Goal: Information Seeking & Learning: Learn about a topic

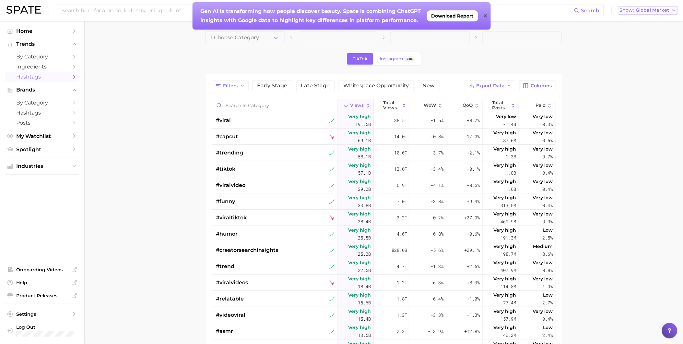
click at [649, 14] on button "Show Global Market" at bounding box center [648, 10] width 60 height 8
click at [647, 21] on span "[GEOGRAPHIC_DATA]" at bounding box center [647, 21] width 50 height 6
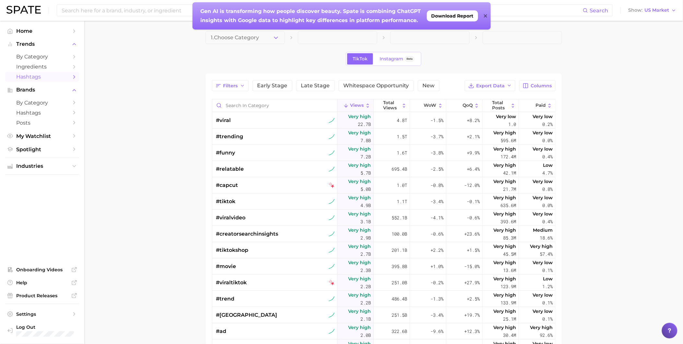
click at [307, 60] on div "TikTok Instagram Beta" at bounding box center [384, 59] width 357 height 14
click at [469, 15] on span "Download Report" at bounding box center [453, 15] width 42 height 5
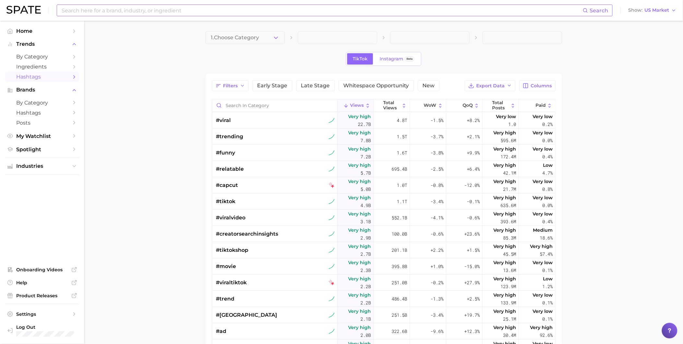
click at [160, 14] on input at bounding box center [322, 10] width 522 height 11
type input "s"
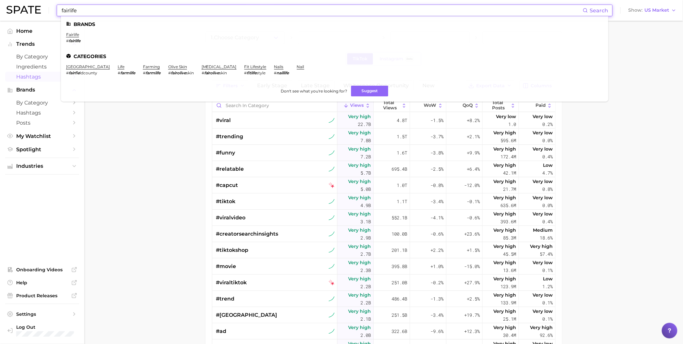
type input "fairlife"
click at [69, 37] on li "fairlife # fairlife" at bounding box center [73, 37] width 14 height 11
click at [70, 34] on link "fairlife" at bounding box center [72, 34] width 13 height 5
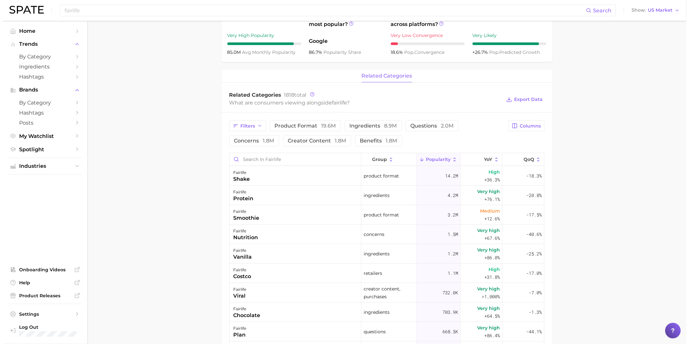
scroll to position [252, 0]
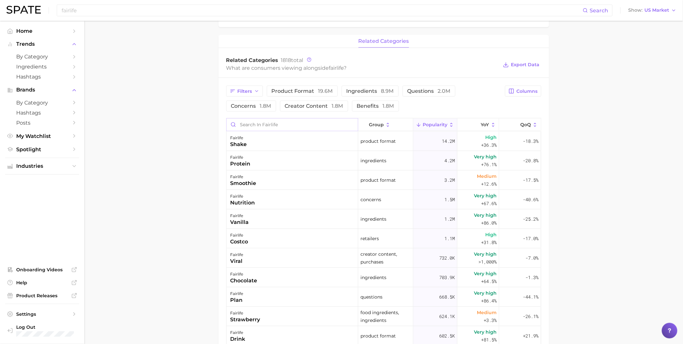
click at [300, 125] on input "Search in fairlife" at bounding box center [292, 124] width 131 height 12
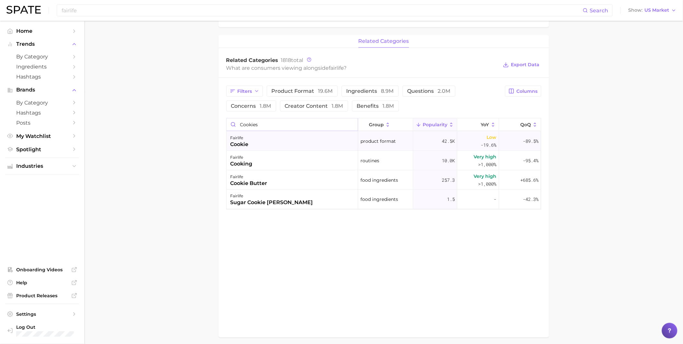
type input "cookies"
click at [287, 141] on div "fairlife cookie" at bounding box center [293, 140] width 132 height 19
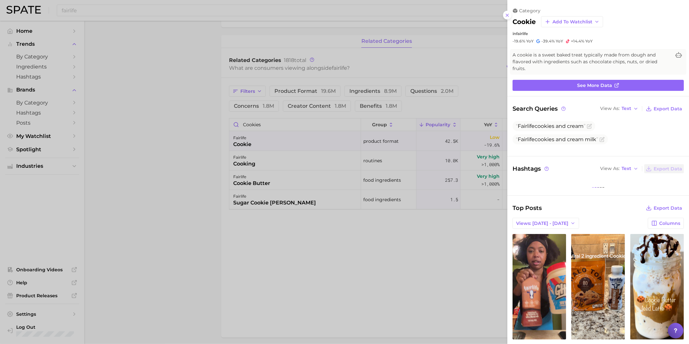
scroll to position [0, 0]
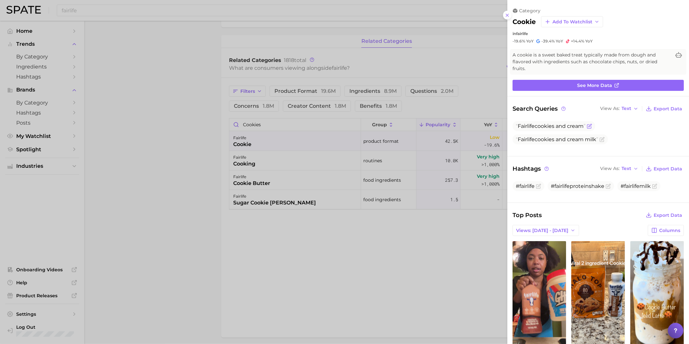
click at [574, 123] on span "Fairlife cookie s and cream" at bounding box center [551, 126] width 70 height 6
click at [593, 140] on span "Fairlife cookie s and cream milk" at bounding box center [557, 139] width 82 height 6
click at [558, 140] on span "Fairlife cookie s and cream milk" at bounding box center [557, 139] width 82 height 6
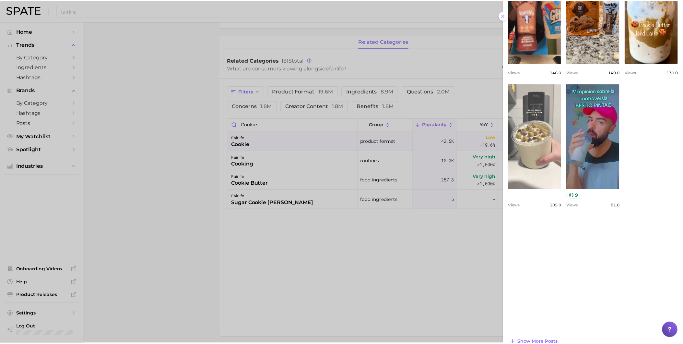
scroll to position [294, 0]
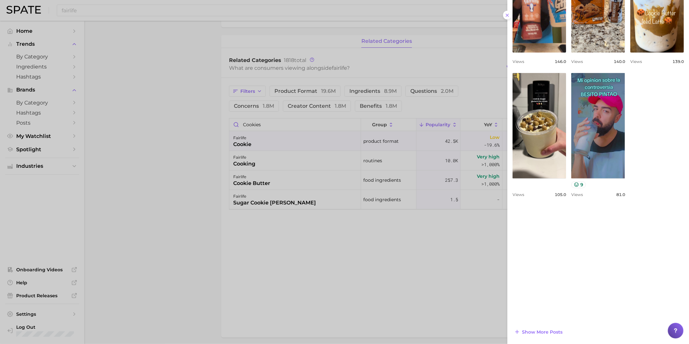
click at [445, 248] on div at bounding box center [344, 172] width 689 height 344
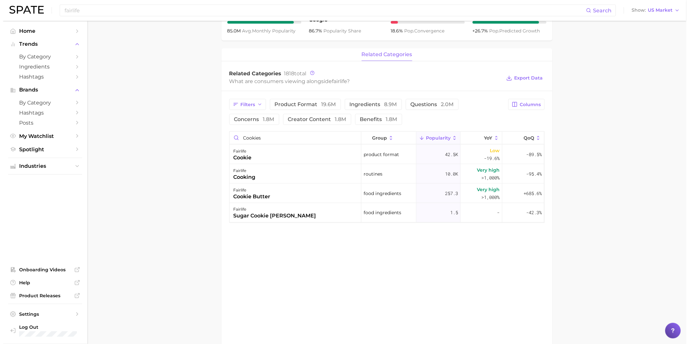
scroll to position [252, 0]
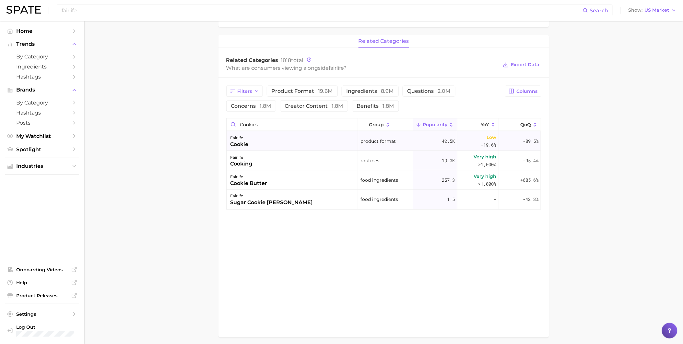
click at [267, 145] on div "fairlife cookie" at bounding box center [293, 140] width 132 height 19
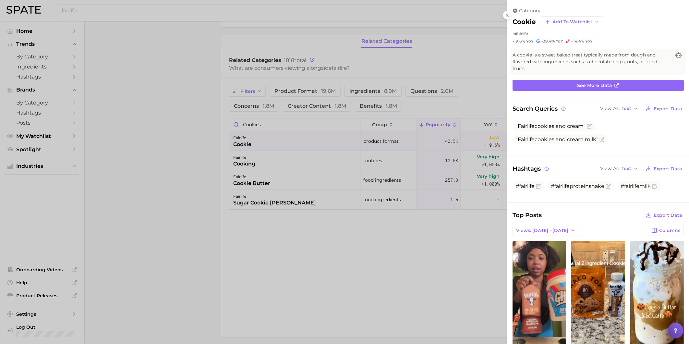
scroll to position [0, 0]
click at [560, 228] on span "Views: [DATE] - [DATE]" at bounding box center [542, 231] width 52 height 6
click at [550, 253] on button "Total Views" at bounding box center [547, 254] width 71 height 12
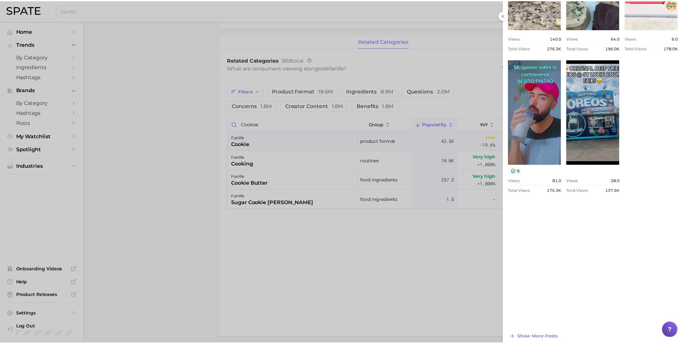
scroll to position [323, 0]
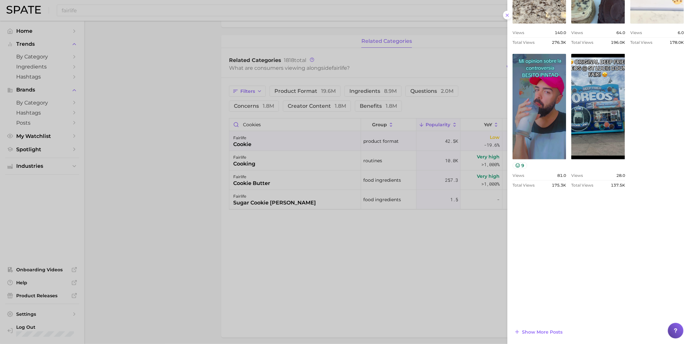
click at [414, 275] on div at bounding box center [344, 172] width 689 height 344
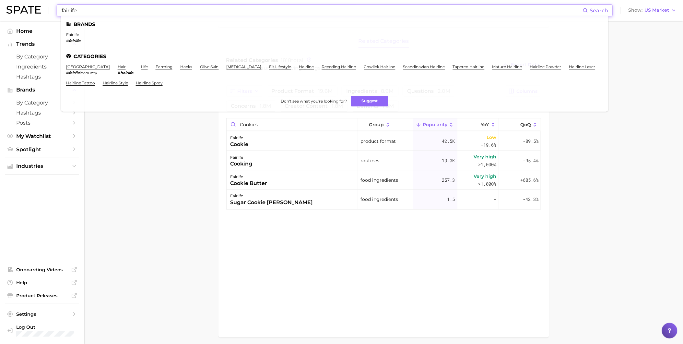
drag, startPoint x: 138, startPoint y: 9, endPoint x: 17, endPoint y: 8, distance: 121.3
click at [17, 8] on div "fairlife Search Brands fairlife # fairlife Categories [GEOGRAPHIC_DATA] # fairf…" at bounding box center [341, 10] width 670 height 21
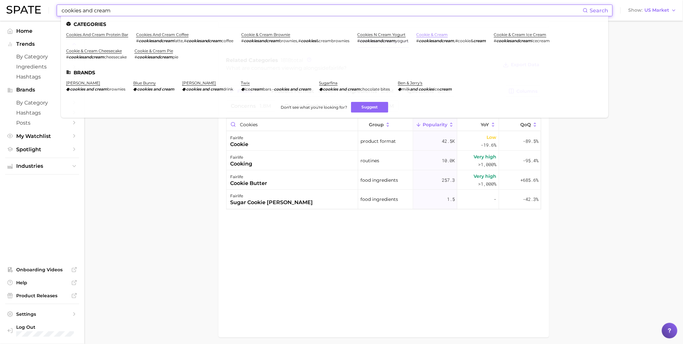
type input "cookies and cream"
click at [427, 34] on link "cookie & cream" at bounding box center [432, 34] width 31 height 5
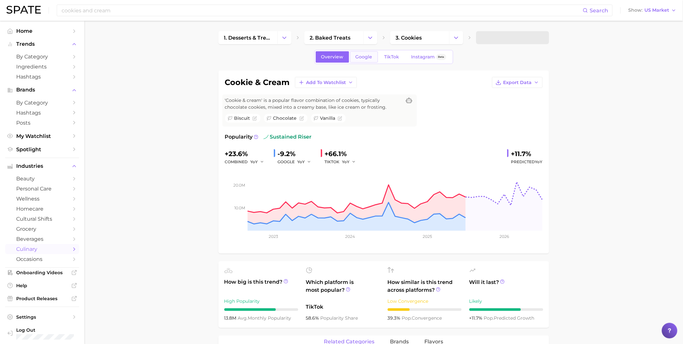
click at [368, 56] on span "Google" at bounding box center [364, 57] width 17 height 6
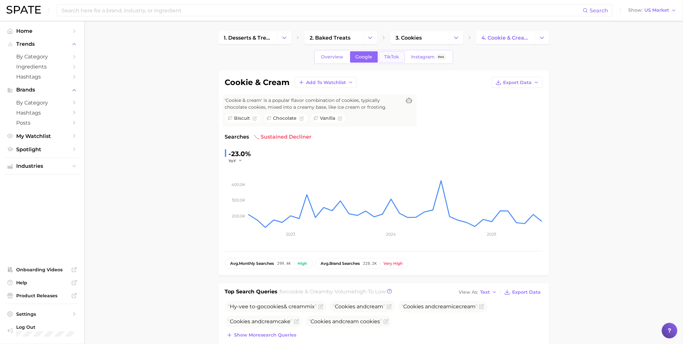
click at [392, 58] on span "TikTok" at bounding box center [392, 57] width 15 height 6
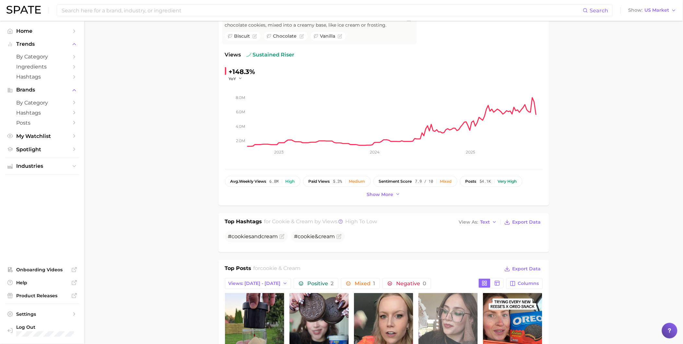
scroll to position [26, 0]
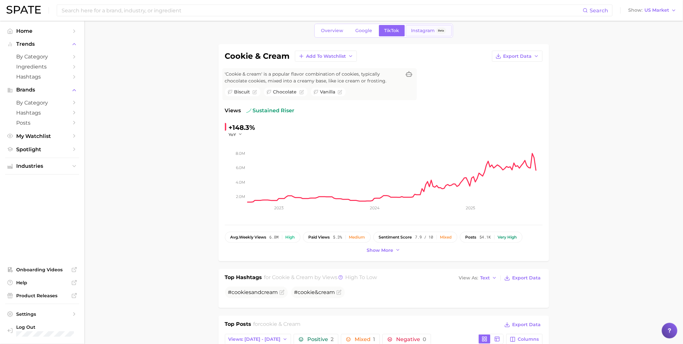
click at [415, 30] on span "Instagram" at bounding box center [423, 31] width 24 height 6
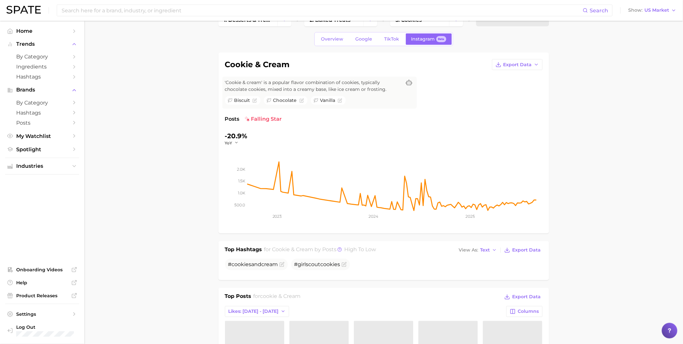
scroll to position [17, 0]
click at [337, 42] on link "Overview" at bounding box center [332, 39] width 33 height 11
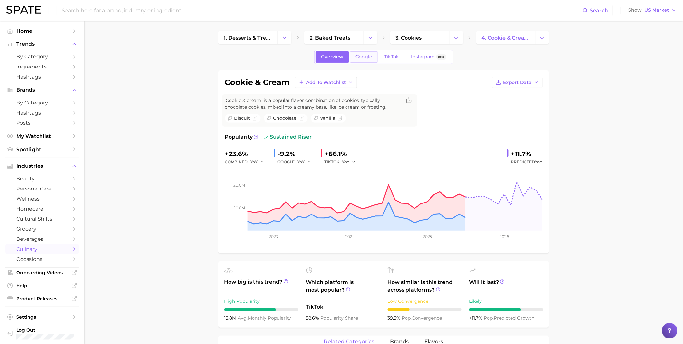
click at [374, 59] on link "Google" at bounding box center [364, 56] width 28 height 11
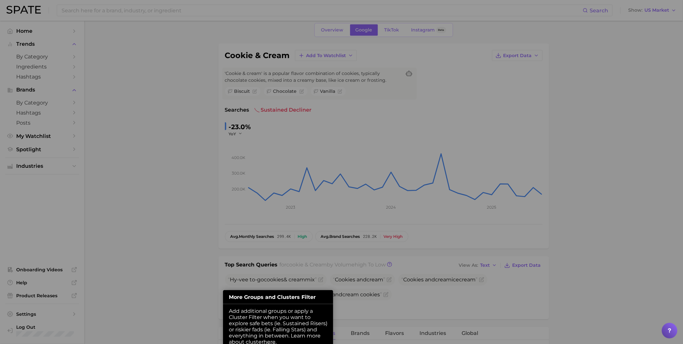
scroll to position [88, 0]
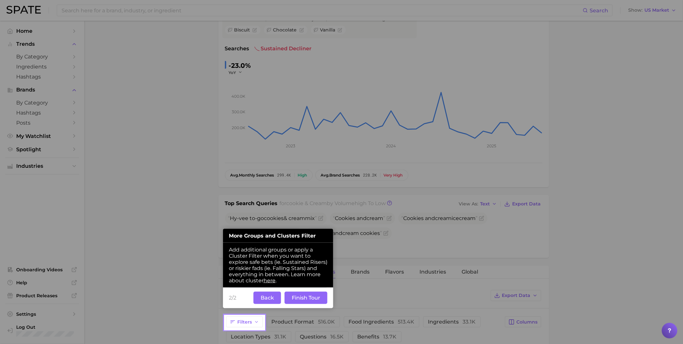
click at [276, 299] on button "Back" at bounding box center [268, 297] width 28 height 12
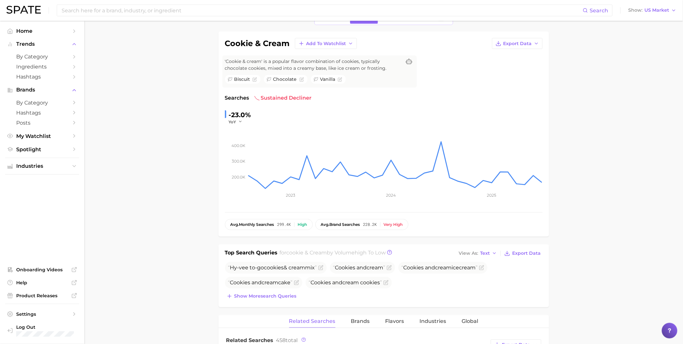
scroll to position [0, 0]
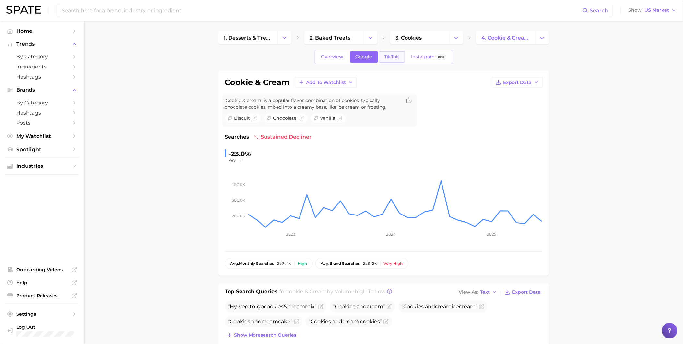
click at [395, 59] on span "TikTok" at bounding box center [392, 57] width 15 height 6
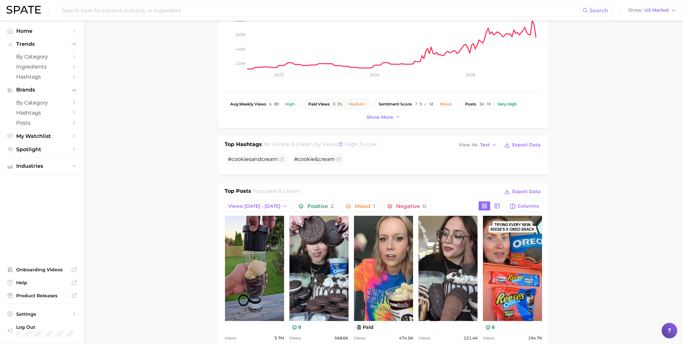
scroll to position [216, 0]
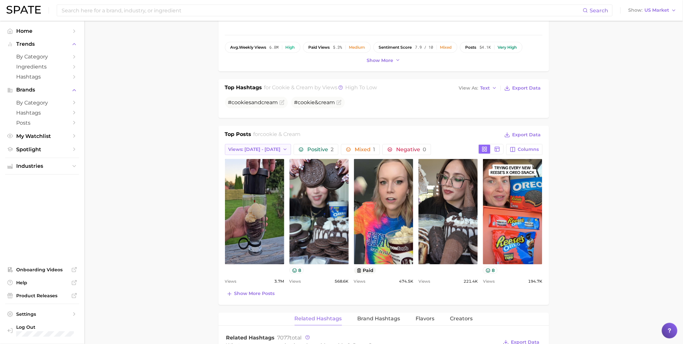
click at [273, 148] on span "Views: [DATE] - [DATE]" at bounding box center [255, 150] width 52 height 6
click at [270, 182] on button "Total Views" at bounding box center [260, 185] width 71 height 12
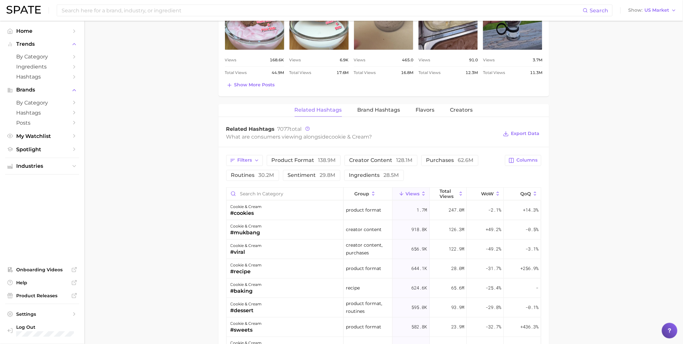
scroll to position [432, 0]
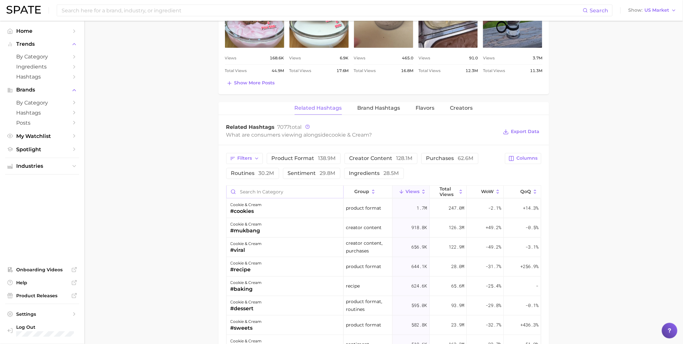
click at [281, 189] on input "Search in category" at bounding box center [285, 192] width 117 height 12
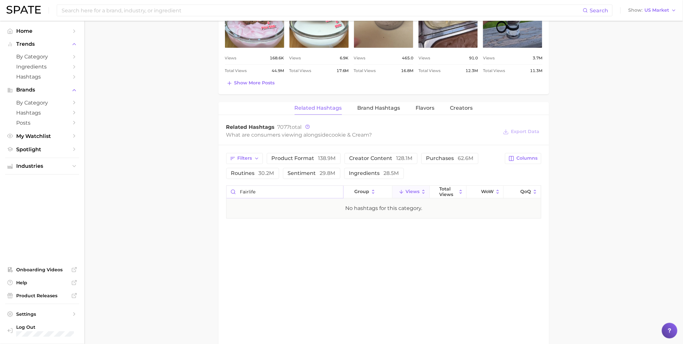
drag, startPoint x: 259, startPoint y: 191, endPoint x: 225, endPoint y: 187, distance: 33.9
click at [225, 187] on div "Filters product format 138.9m creator content 128.1m purchases 62.6m routines 3…" at bounding box center [384, 185] width 331 height 81
type input "fairlife"
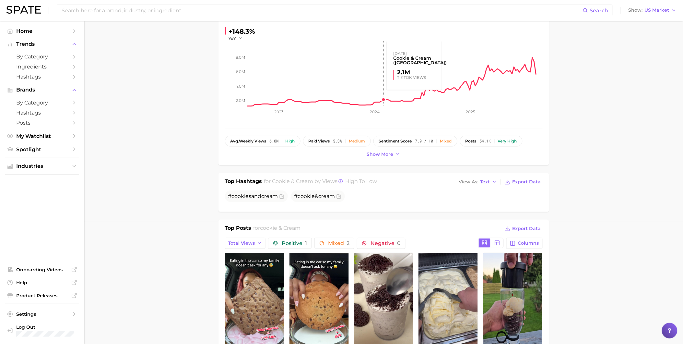
scroll to position [144, 0]
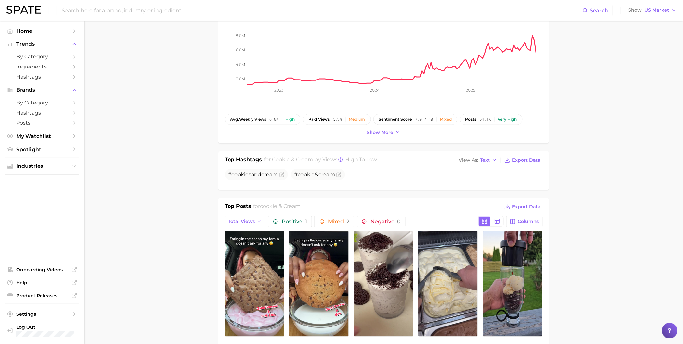
click at [291, 208] on span "cookie & cream" at bounding box center [280, 206] width 41 height 6
click at [261, 222] on icon "button" at bounding box center [259, 221] width 5 height 5
click at [259, 253] on button "Total Views" at bounding box center [260, 257] width 71 height 12
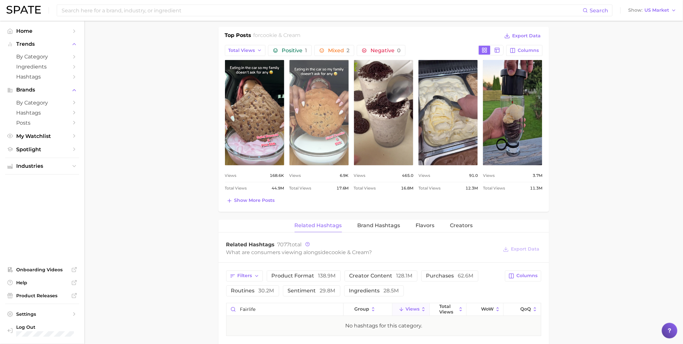
scroll to position [432, 0]
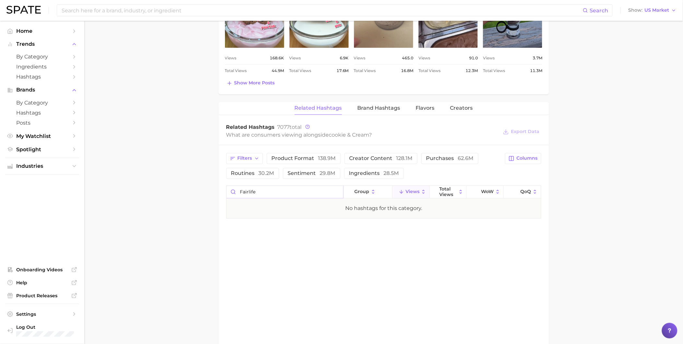
click at [336, 193] on input "fairlife" at bounding box center [285, 192] width 117 height 12
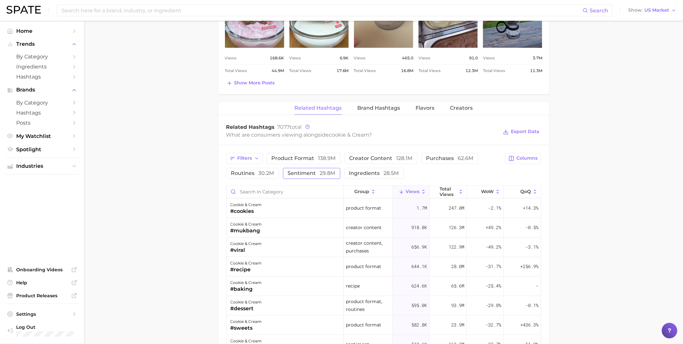
click at [300, 177] on button "sentiment 29.8m" at bounding box center [311, 173] width 57 height 11
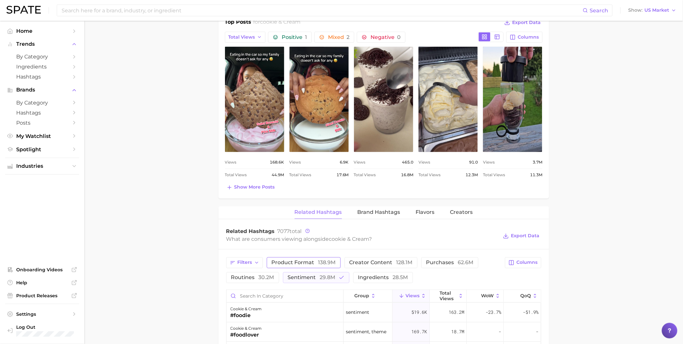
scroll to position [288, 0]
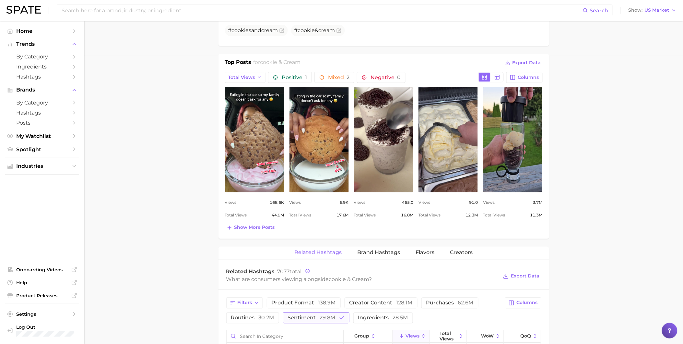
click at [330, 316] on span "29.8m" at bounding box center [328, 318] width 16 height 6
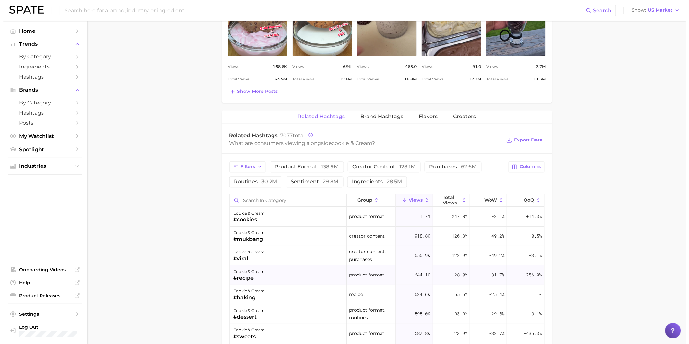
scroll to position [432, 0]
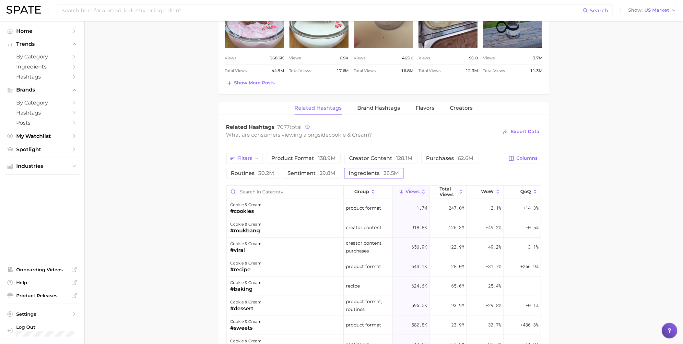
click at [372, 172] on span "ingredients 28.5m" at bounding box center [374, 173] width 50 height 5
click at [303, 190] on input "Search in category" at bounding box center [285, 192] width 117 height 12
click at [245, 248] on div "#matcha" at bounding box center [246, 250] width 31 height 8
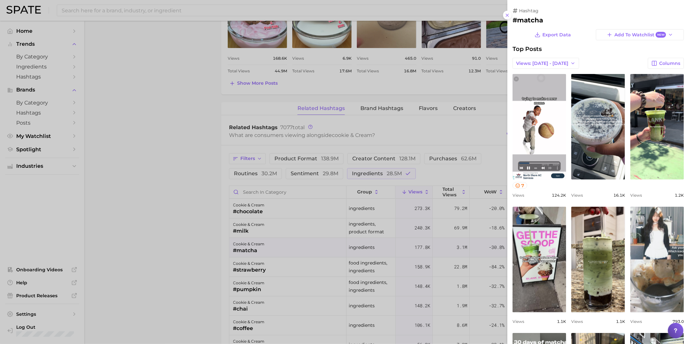
scroll to position [0, 0]
click at [274, 255] on div at bounding box center [344, 172] width 689 height 344
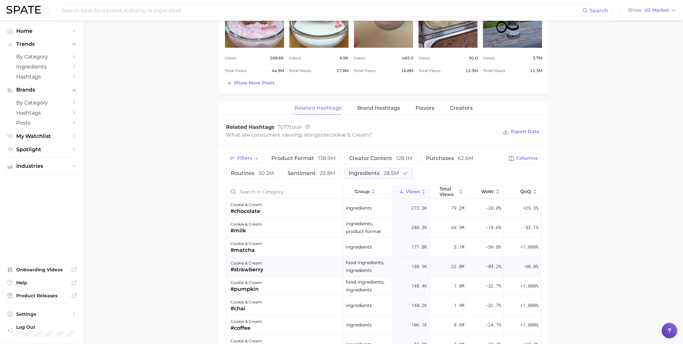
click at [268, 267] on div "cookie & cream #strawberry" at bounding box center [285, 266] width 117 height 19
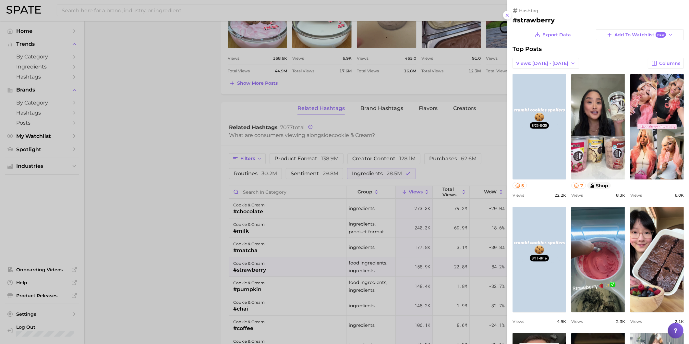
click at [269, 267] on div at bounding box center [344, 172] width 689 height 344
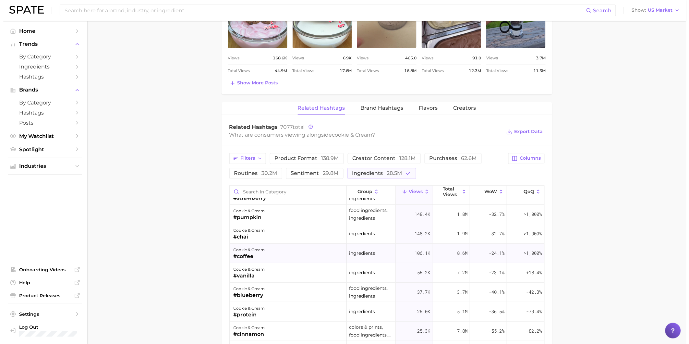
scroll to position [72, 0]
click at [273, 250] on div "cookie & cream #coffee" at bounding box center [285, 252] width 117 height 19
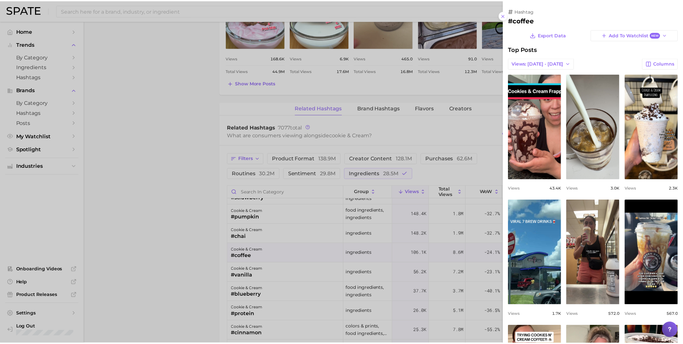
scroll to position [0, 0]
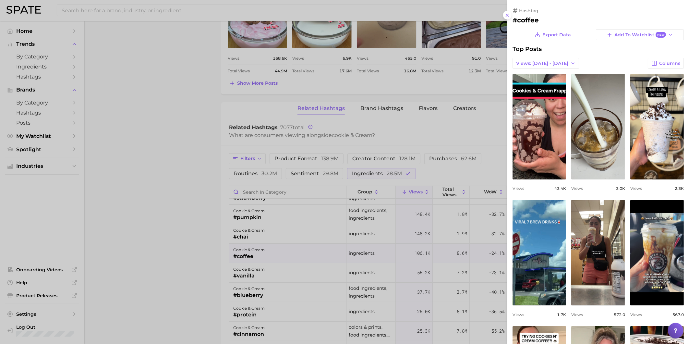
click at [273, 250] on div at bounding box center [344, 172] width 689 height 344
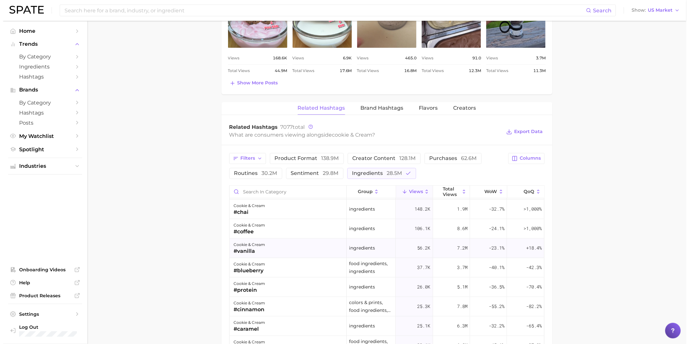
scroll to position [108, 0]
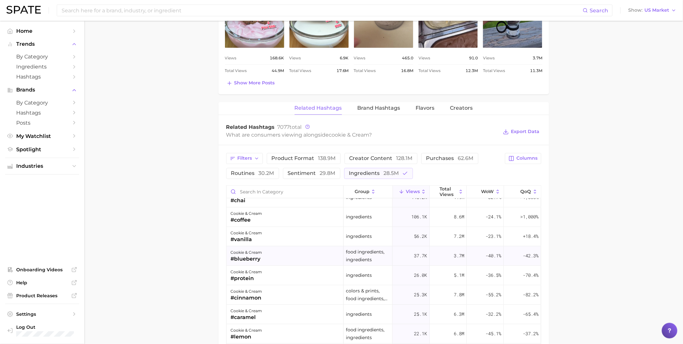
click at [273, 254] on div "cookie & cream #blueberry" at bounding box center [285, 255] width 117 height 19
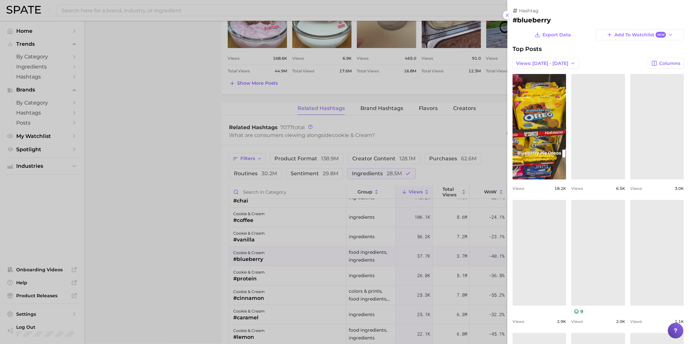
scroll to position [0, 0]
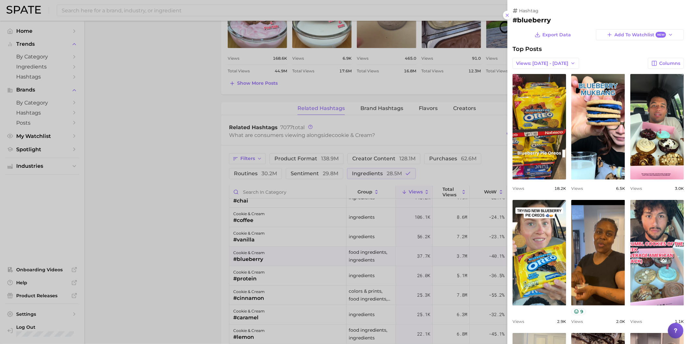
click at [273, 254] on div at bounding box center [344, 172] width 689 height 344
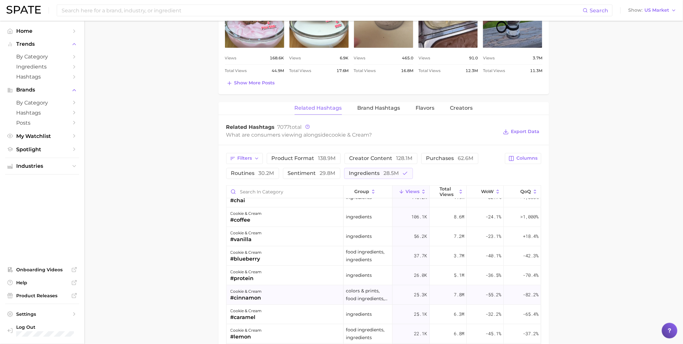
click at [274, 294] on div "cookie & cream #cinnamon" at bounding box center [285, 294] width 117 height 19
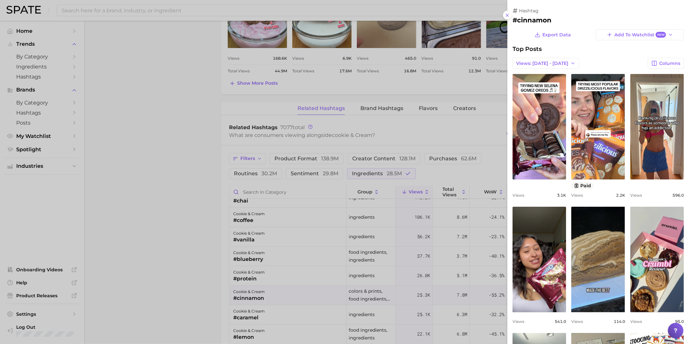
click at [284, 324] on div at bounding box center [344, 172] width 689 height 344
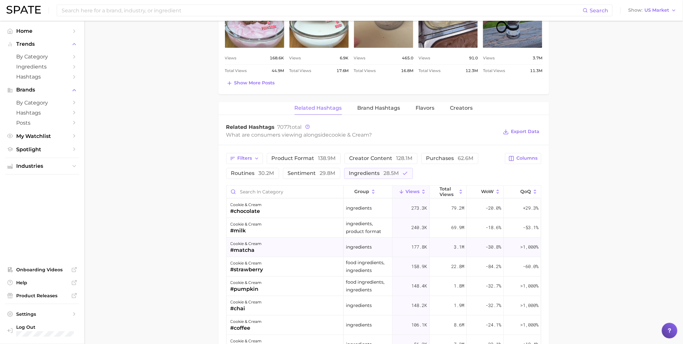
click at [274, 255] on div "cookie & cream #matcha" at bounding box center [285, 247] width 117 height 19
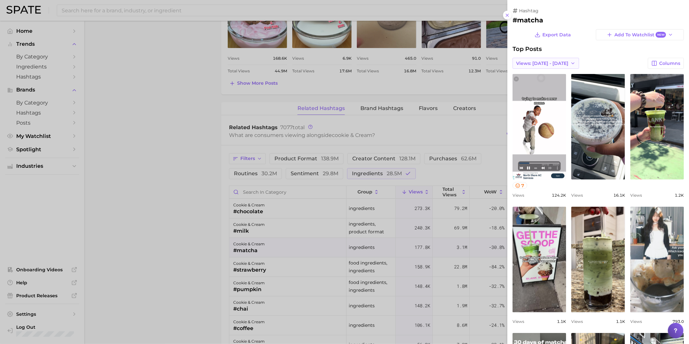
click at [568, 66] on button "Views: [DATE] - [DATE]" at bounding box center [545, 63] width 66 height 11
click at [568, 82] on button "Total Views" at bounding box center [547, 87] width 71 height 12
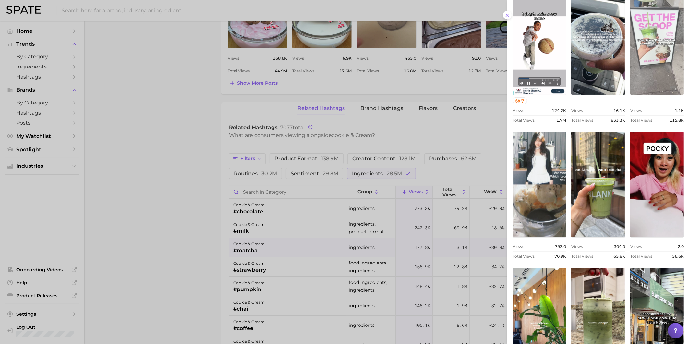
scroll to position [72, 0]
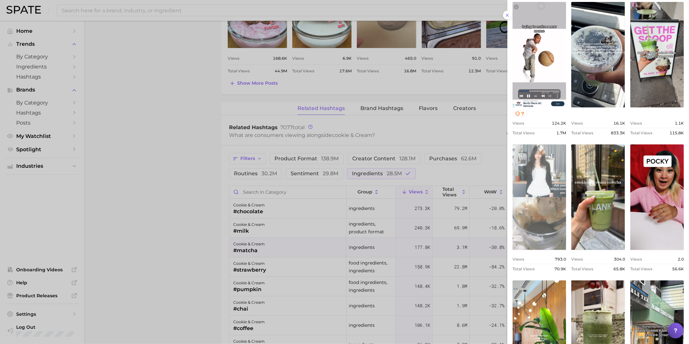
click at [566, 190] on link "view post on TikTok" at bounding box center [538, 196] width 53 height 105
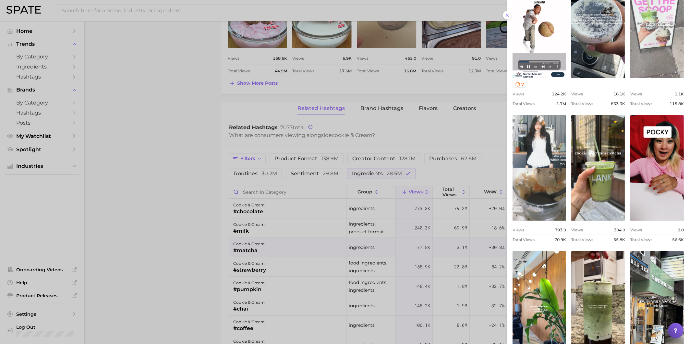
scroll to position [144, 0]
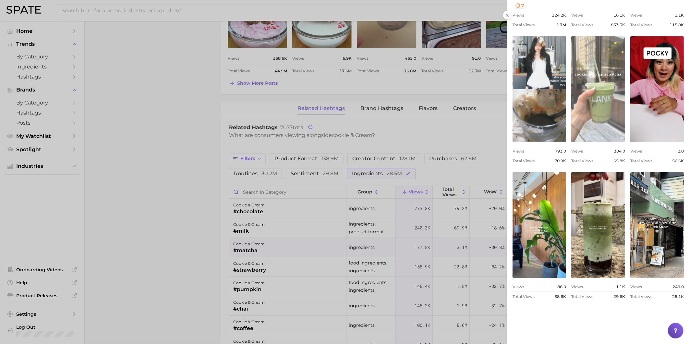
click at [571, 142] on link "view post on TikTok" at bounding box center [597, 88] width 53 height 105
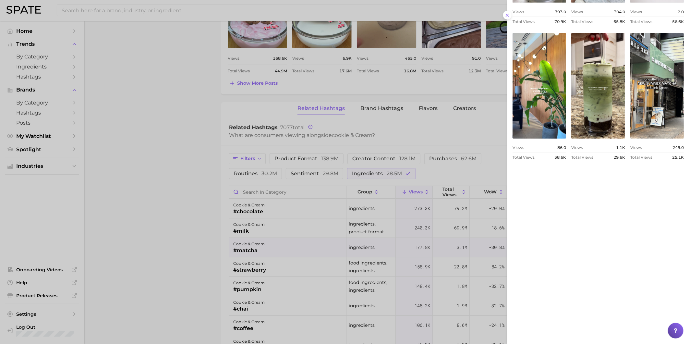
scroll to position [360, 0]
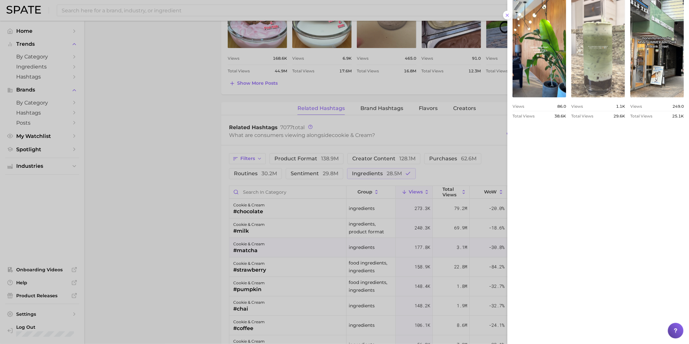
click at [624, 97] on link "view post on TikTok" at bounding box center [597, 44] width 53 height 105
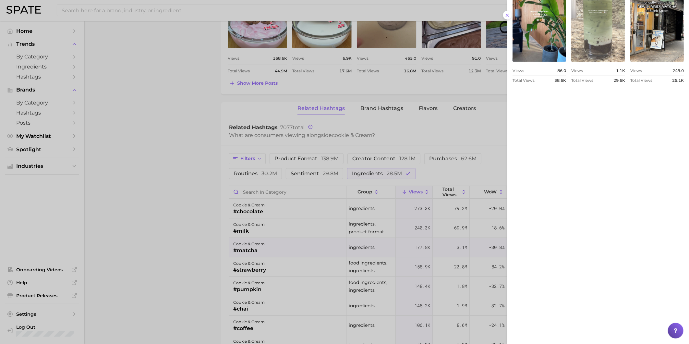
scroll to position [426, 0]
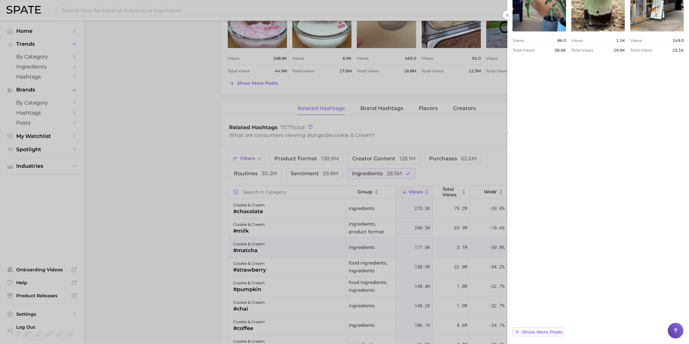
click at [552, 333] on span "Show more posts" at bounding box center [542, 332] width 41 height 6
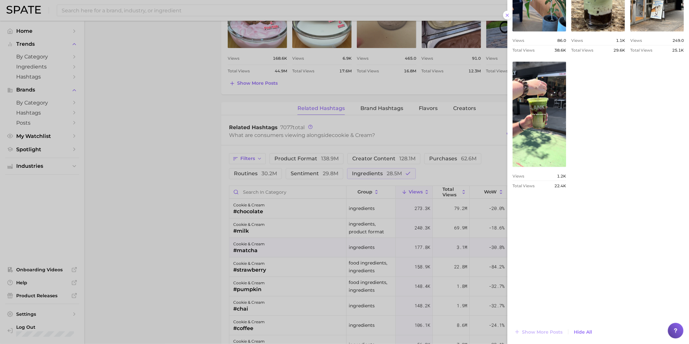
scroll to position [0, 0]
click at [278, 253] on div at bounding box center [344, 172] width 689 height 344
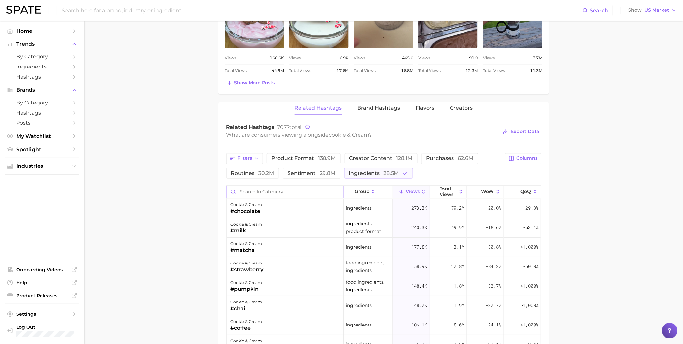
click at [265, 195] on input "Search in category" at bounding box center [285, 192] width 117 height 12
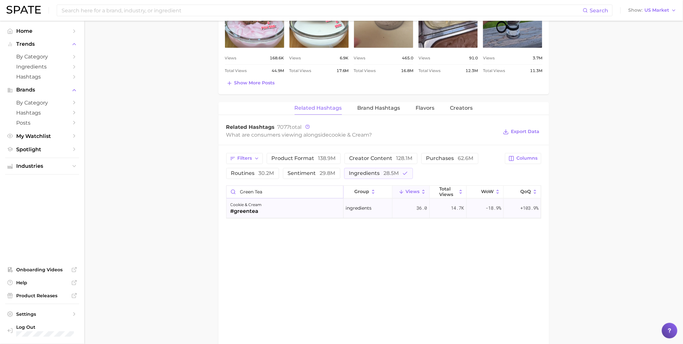
type input "green tea"
click at [282, 216] on div "cookie & cream #greentea" at bounding box center [285, 208] width 117 height 19
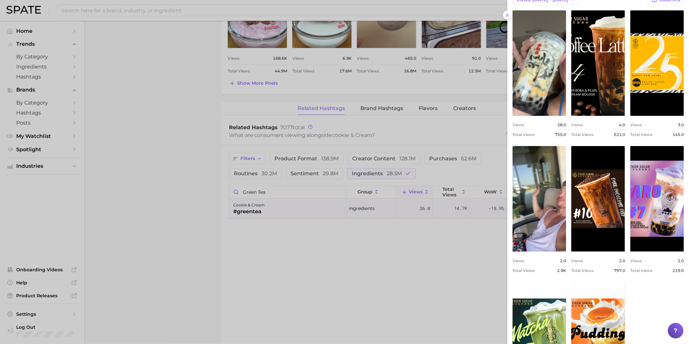
scroll to position [108, 0]
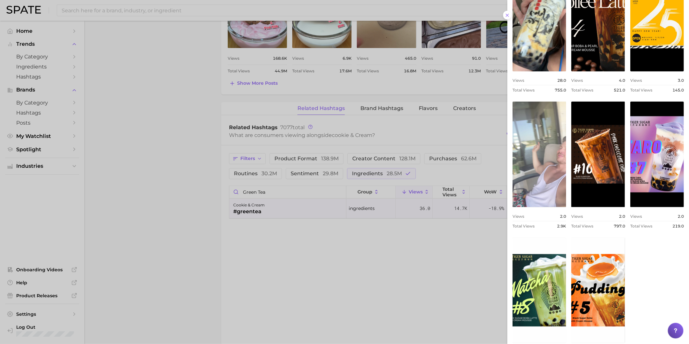
click at [566, 180] on link "view post on TikTok" at bounding box center [538, 153] width 53 height 105
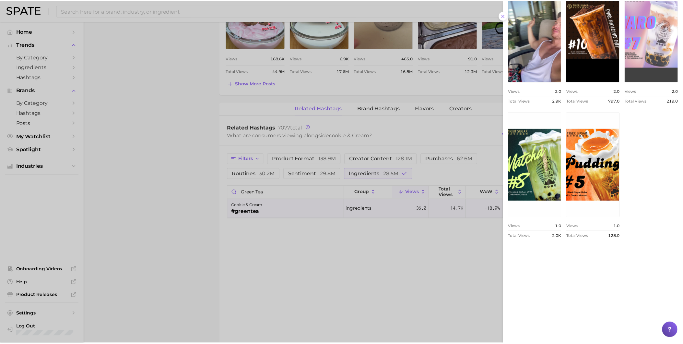
scroll to position [275, 0]
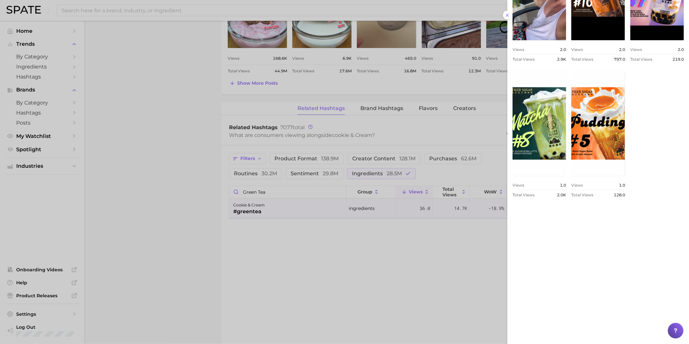
drag, startPoint x: 171, startPoint y: 99, endPoint x: 188, endPoint y: 59, distance: 43.6
click at [171, 99] on div at bounding box center [344, 172] width 689 height 344
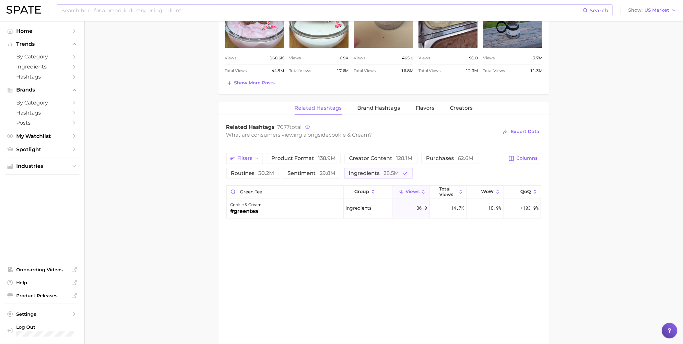
click at [178, 12] on input at bounding box center [322, 10] width 522 height 11
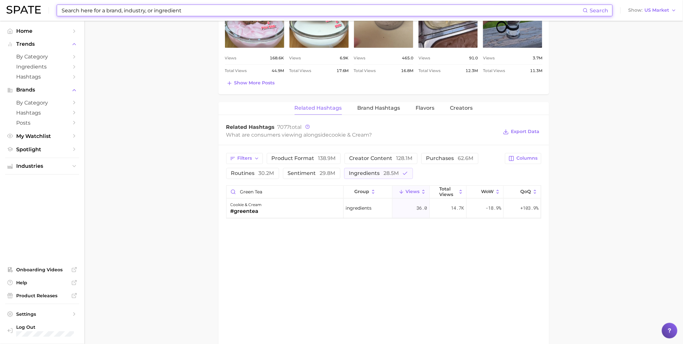
drag, startPoint x: 221, startPoint y: 10, endPoint x: 66, endPoint y: 8, distance: 155.0
click at [66, 8] on input at bounding box center [322, 10] width 522 height 11
drag, startPoint x: 65, startPoint y: 8, endPoint x: 218, endPoint y: 3, distance: 152.8
click at [218, 3] on div "Search Show US Market" at bounding box center [341, 10] width 670 height 21
drag, startPoint x: 184, startPoint y: 8, endPoint x: 86, endPoint y: 9, distance: 97.3
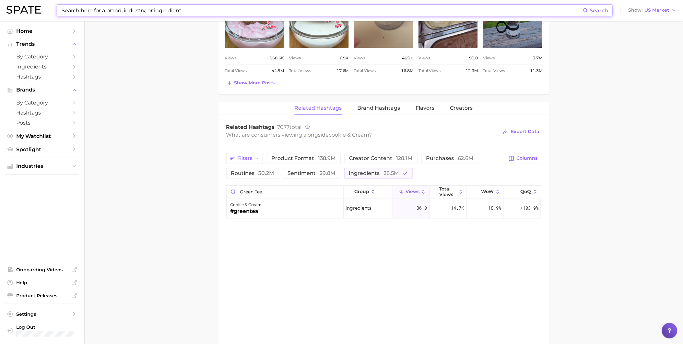
click at [86, 9] on input at bounding box center [322, 10] width 522 height 11
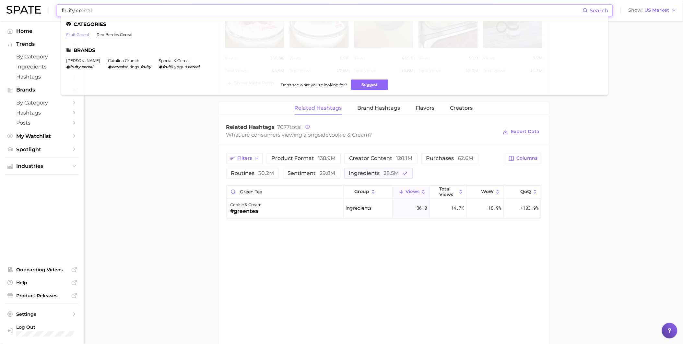
type input "fruity cereal"
click at [84, 34] on link "fruit cereal" at bounding box center [77, 34] width 23 height 5
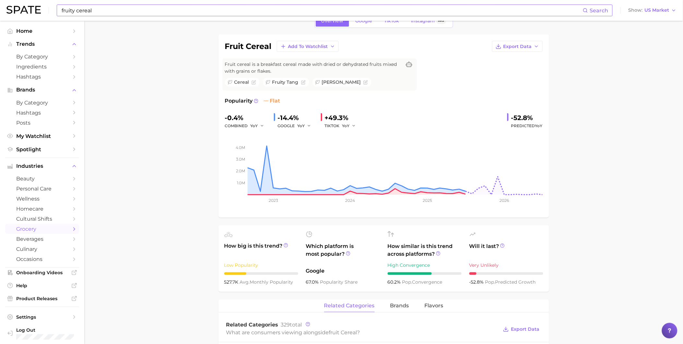
scroll to position [83, 0]
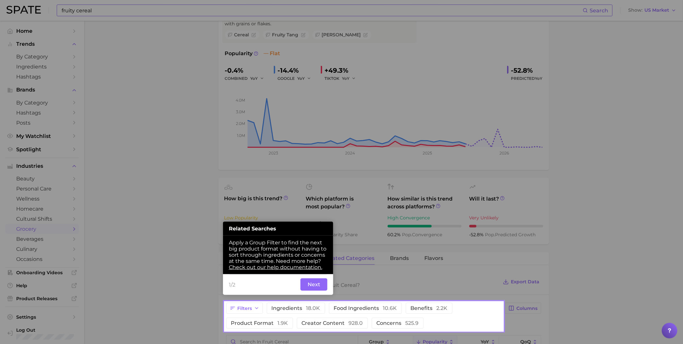
click at [320, 283] on button "Next" at bounding box center [314, 284] width 27 height 12
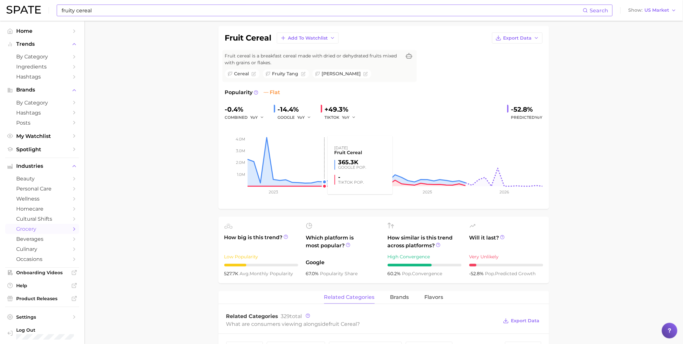
scroll to position [0, 0]
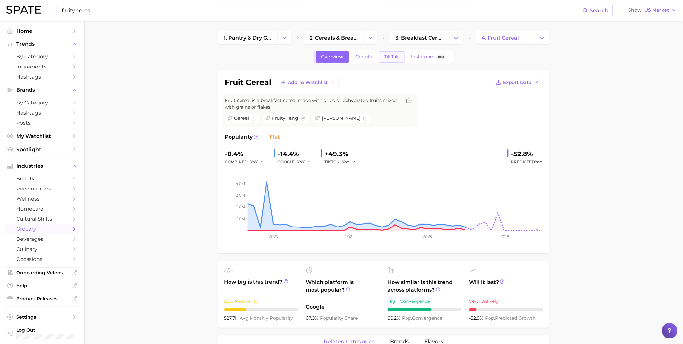
click at [387, 59] on span "TikTok" at bounding box center [392, 57] width 15 height 6
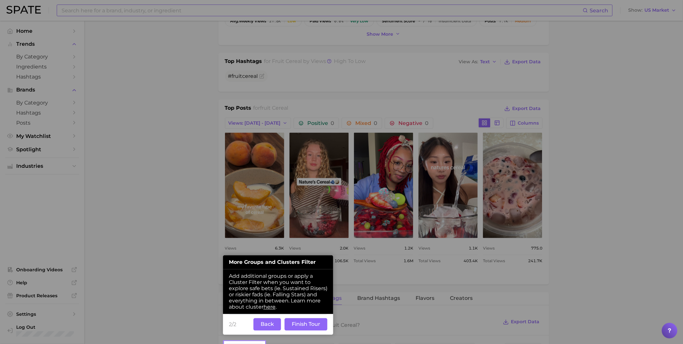
click at [294, 323] on button "Finish Tour" at bounding box center [306, 324] width 43 height 12
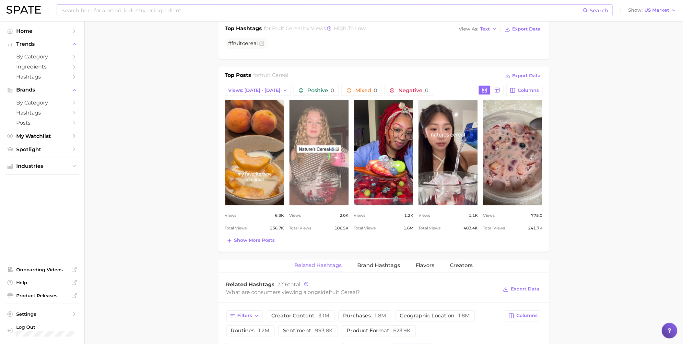
scroll to position [252, 0]
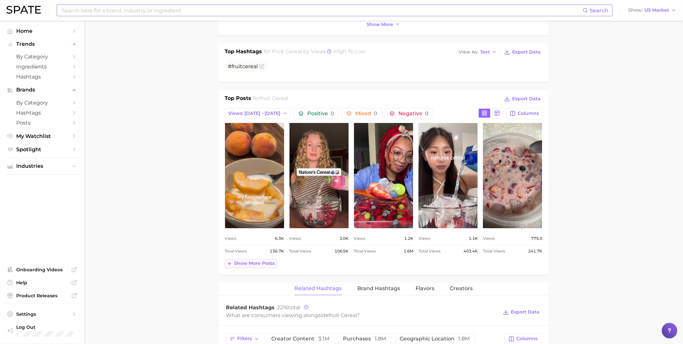
click at [271, 263] on span "Show more posts" at bounding box center [254, 264] width 41 height 6
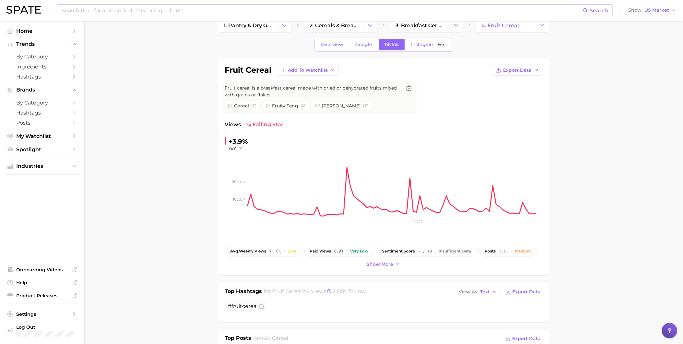
scroll to position [0, 0]
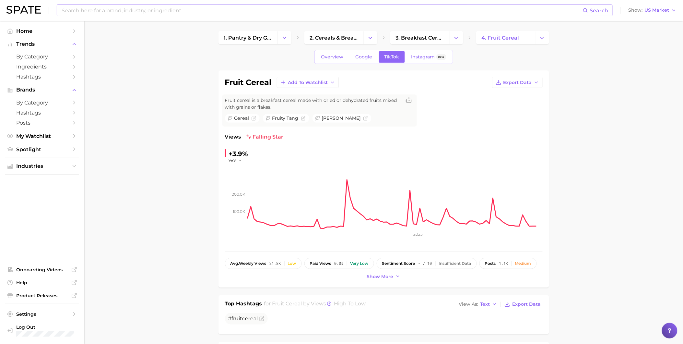
click at [160, 13] on input at bounding box center [322, 10] width 522 height 11
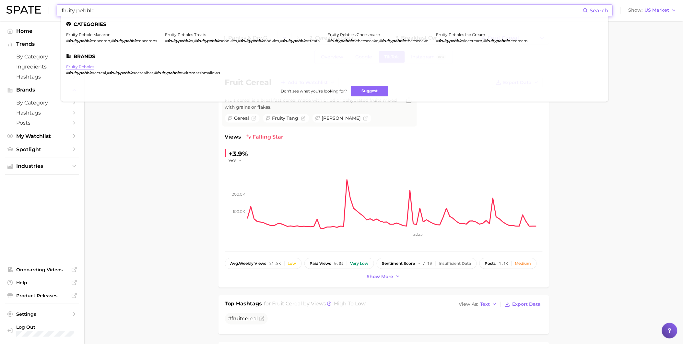
type input "fruity pebble"
click at [92, 67] on link "fruity pebbles" at bounding box center [80, 66] width 28 height 5
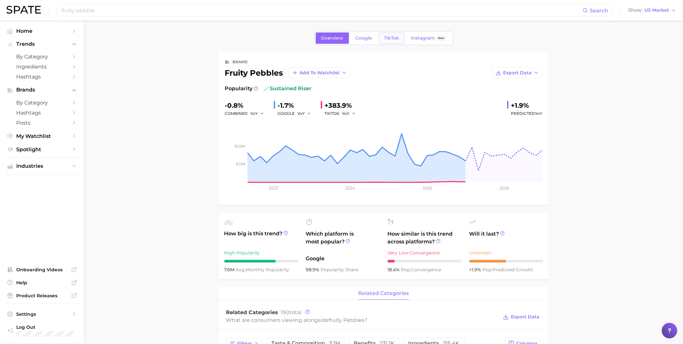
click at [387, 37] on span "TikTok" at bounding box center [392, 38] width 15 height 6
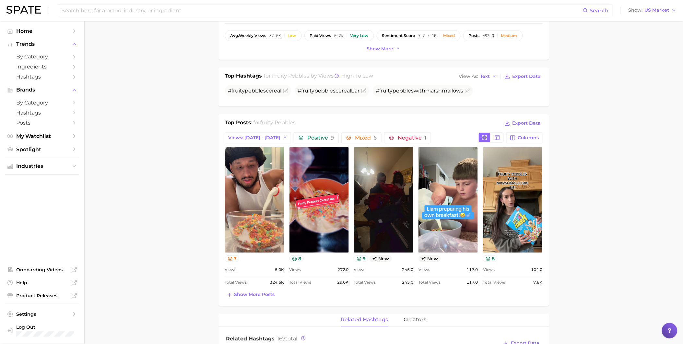
scroll to position [180, 0]
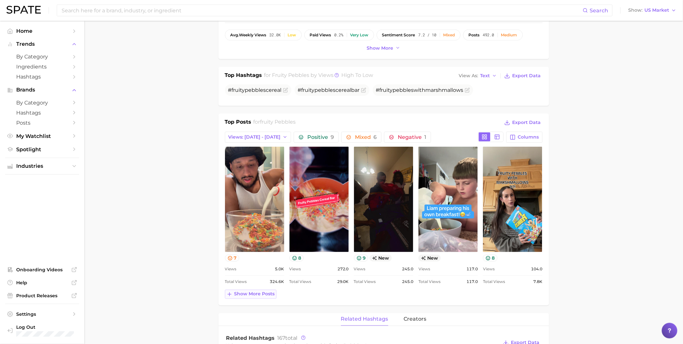
click at [267, 295] on span "Show more posts" at bounding box center [254, 294] width 41 height 6
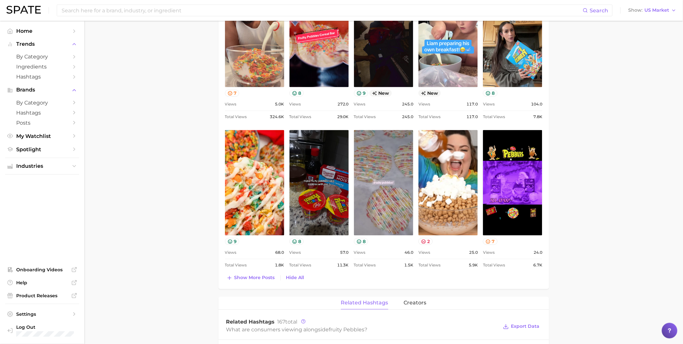
scroll to position [360, 0]
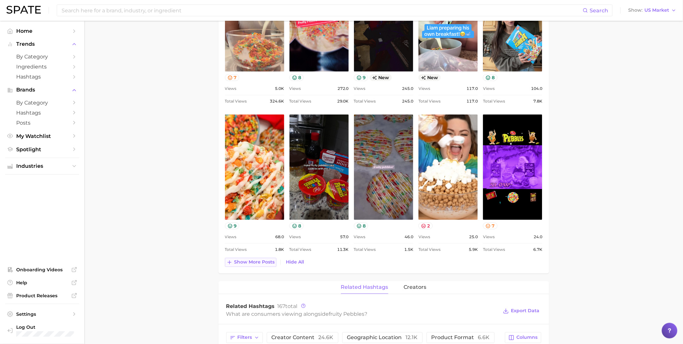
click at [265, 263] on span "Show more posts" at bounding box center [254, 262] width 41 height 6
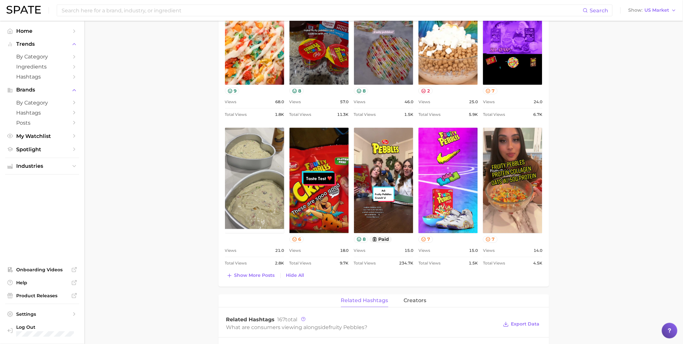
scroll to position [504, 0]
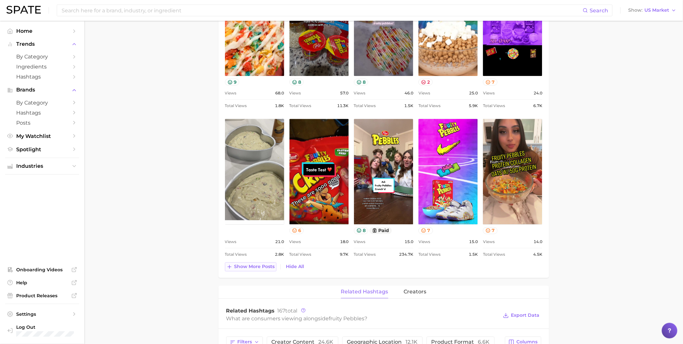
click at [258, 267] on span "Show more posts" at bounding box center [254, 267] width 41 height 6
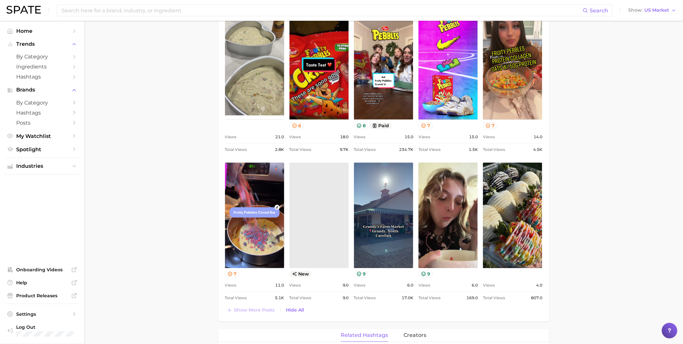
scroll to position [648, 0]
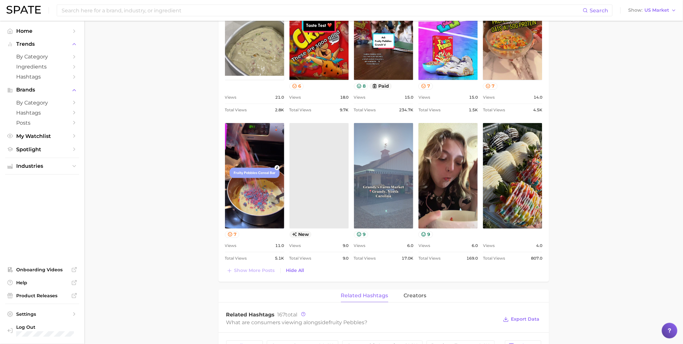
click at [374, 187] on link "view post on TikTok" at bounding box center [383, 175] width 59 height 105
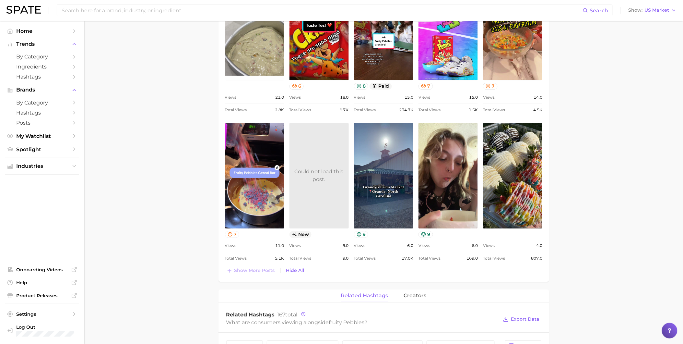
click at [176, 243] on main "Overview Google TikTok Instagram Beta brand fruity pebbles Add to Watchlist Exp…" at bounding box center [383, 64] width 599 height 1384
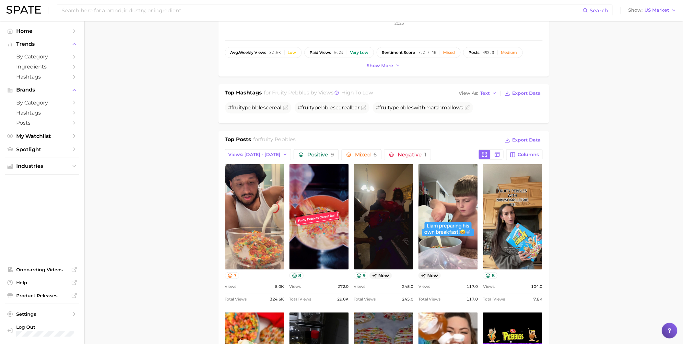
scroll to position [180, 0]
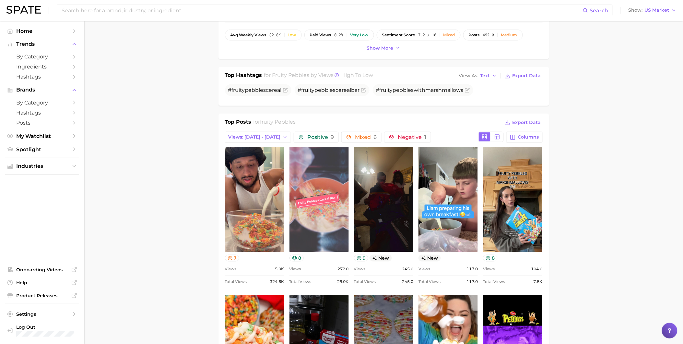
click at [323, 221] on link "view post on TikTok" at bounding box center [319, 199] width 59 height 105
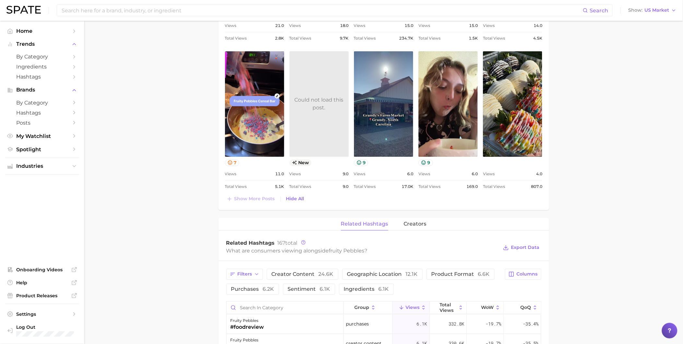
scroll to position [720, 0]
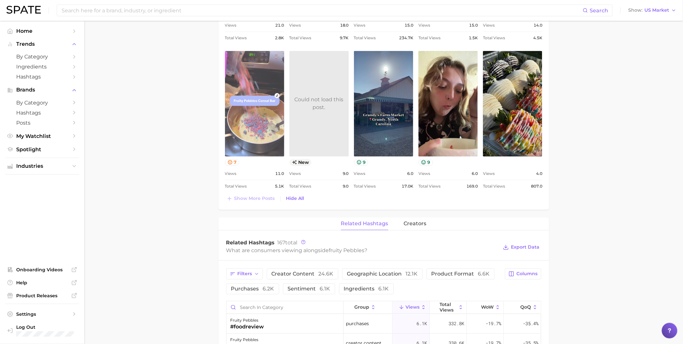
click at [257, 130] on link "view post on TikTok" at bounding box center [254, 103] width 59 height 105
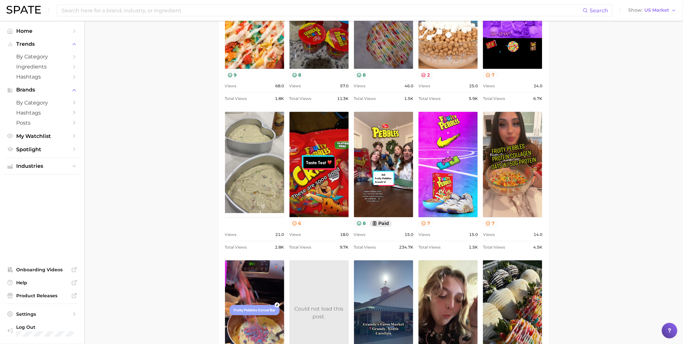
scroll to position [432, 0]
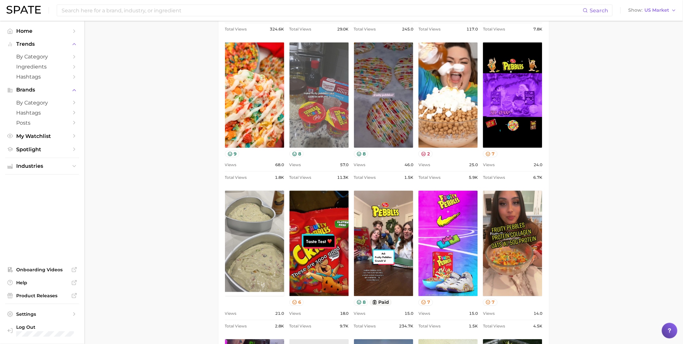
click at [309, 126] on link "view post on TikTok" at bounding box center [319, 94] width 59 height 105
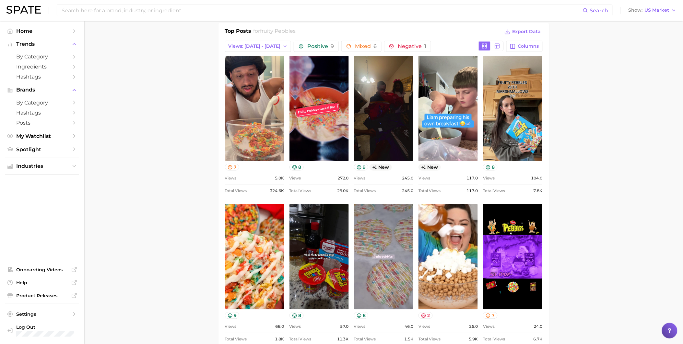
scroll to position [252, 0]
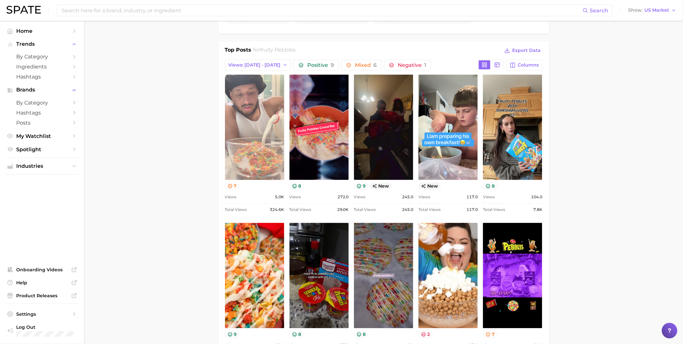
click at [256, 168] on link "view post on TikTok" at bounding box center [254, 127] width 59 height 105
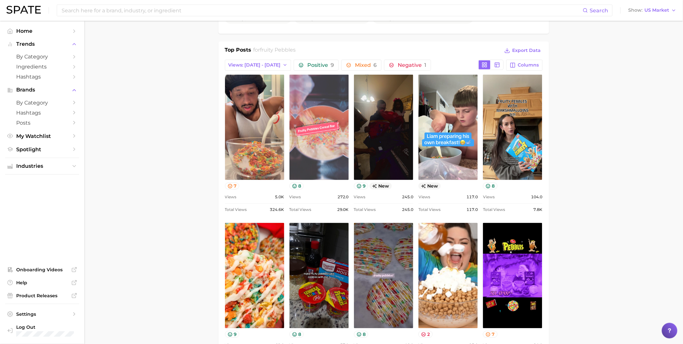
click at [309, 130] on link "view post on TikTok" at bounding box center [319, 127] width 59 height 105
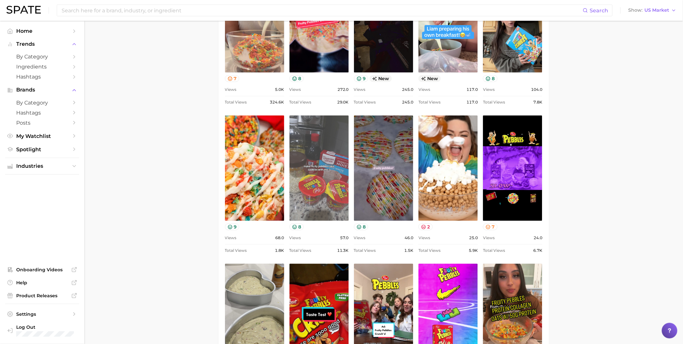
scroll to position [360, 0]
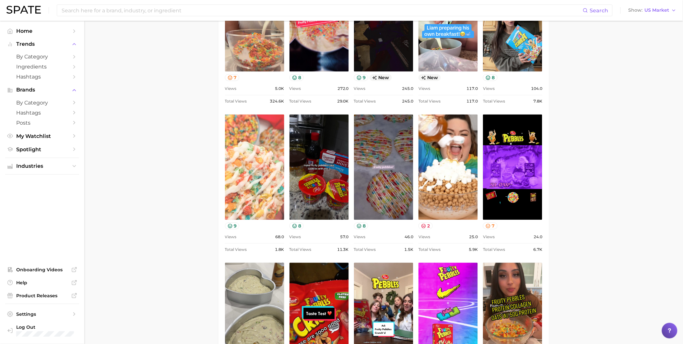
click at [272, 166] on link "view post on TikTok" at bounding box center [254, 166] width 59 height 105
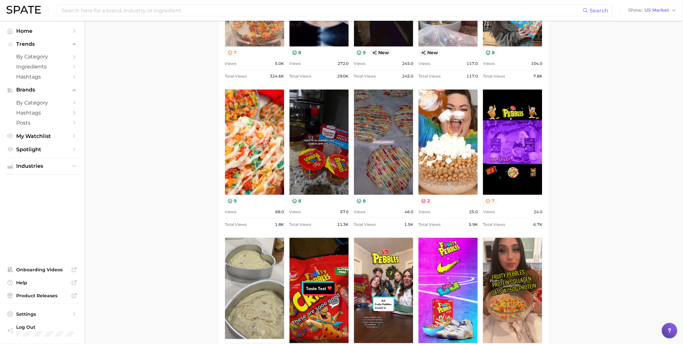
scroll to position [396, 0]
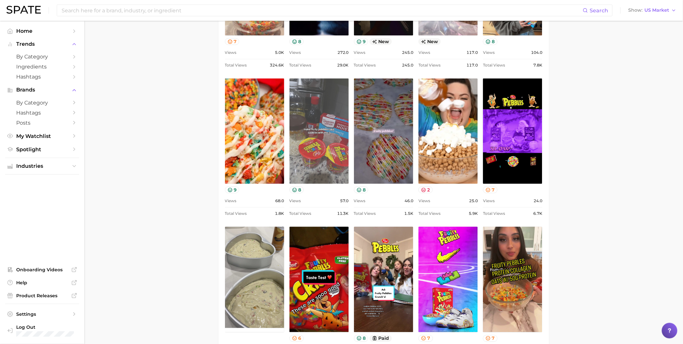
click at [325, 163] on link "view post on TikTok" at bounding box center [319, 130] width 59 height 105
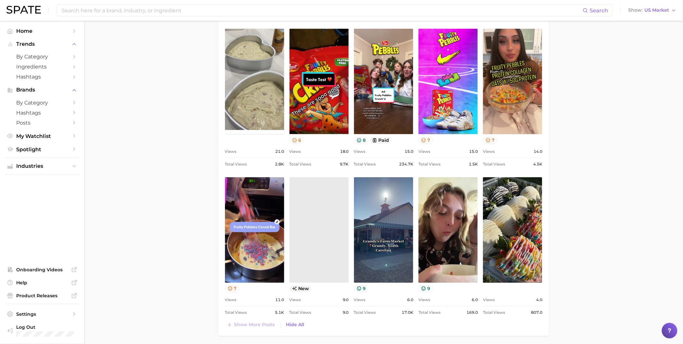
scroll to position [629, 0]
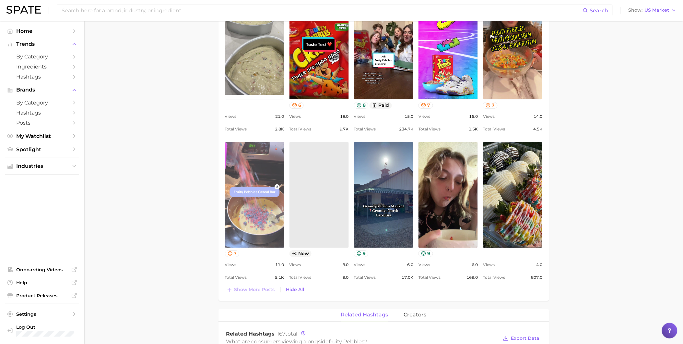
click at [257, 220] on link "view post on TikTok" at bounding box center [254, 194] width 59 height 105
